Goal: Navigation & Orientation: Go to known website

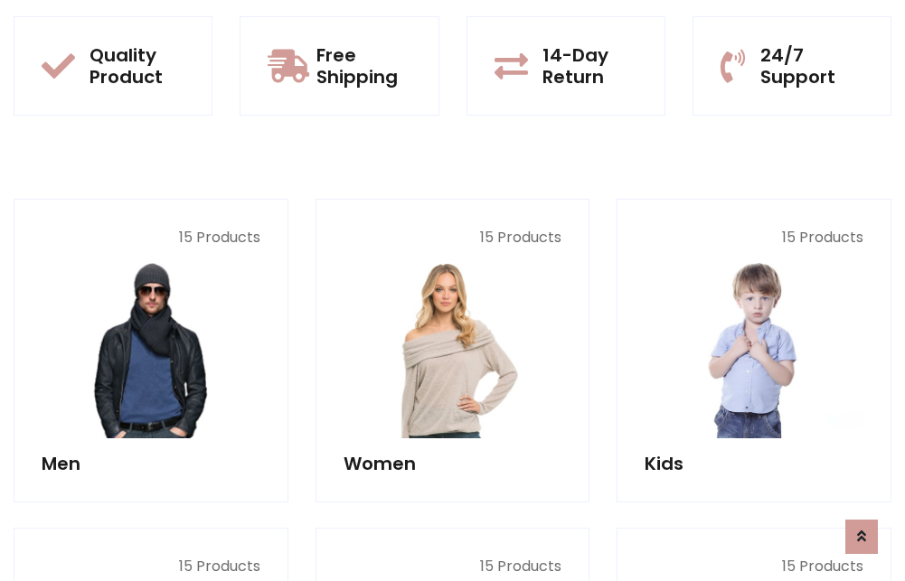
scroll to position [1567, 0]
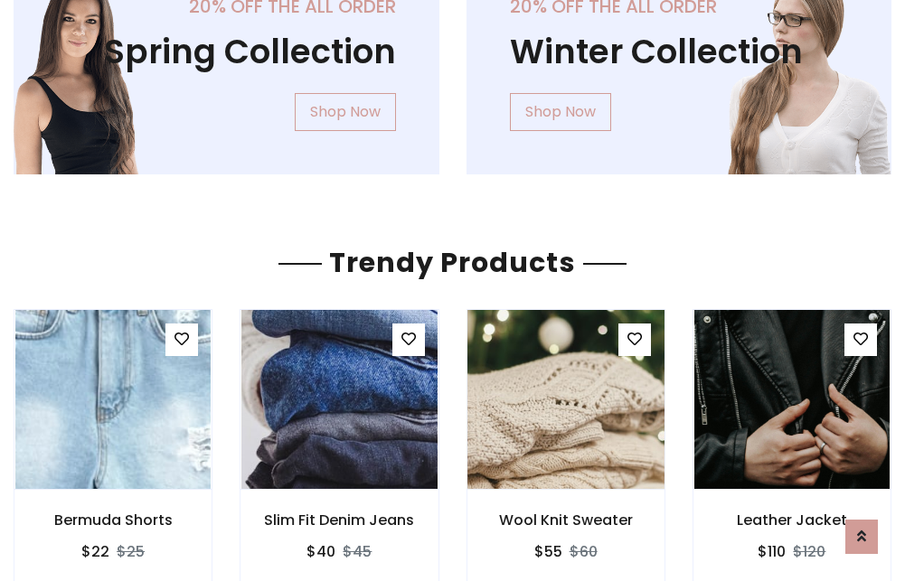
click at [565, 400] on img at bounding box center [565, 400] width 235 height 434
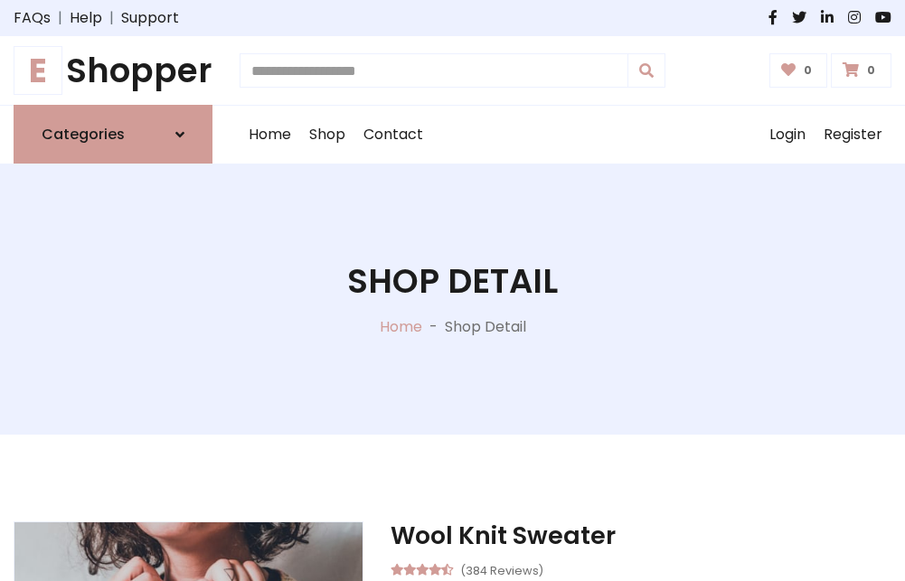
click at [113, 71] on h1 "E Shopper" at bounding box center [113, 71] width 199 height 40
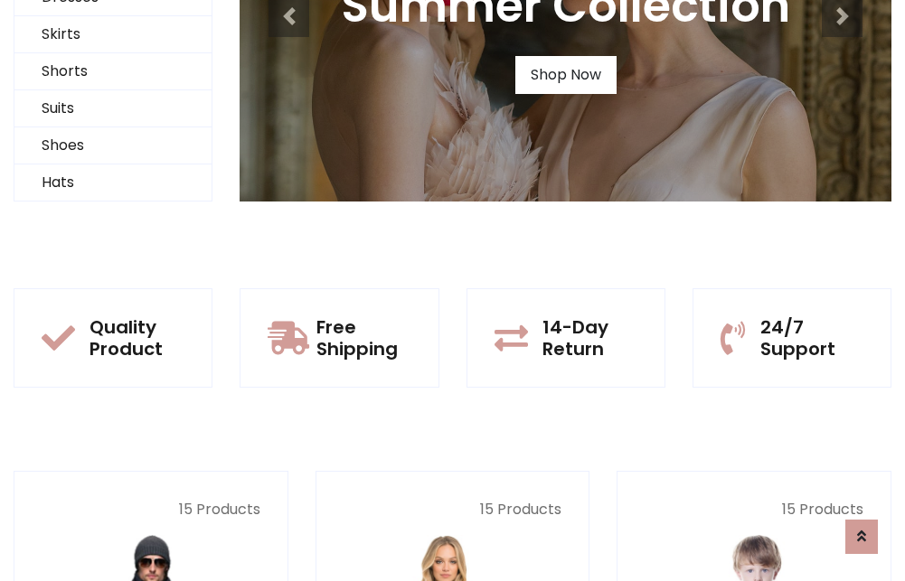
scroll to position [174, 0]
